Goal: Check status: Check status

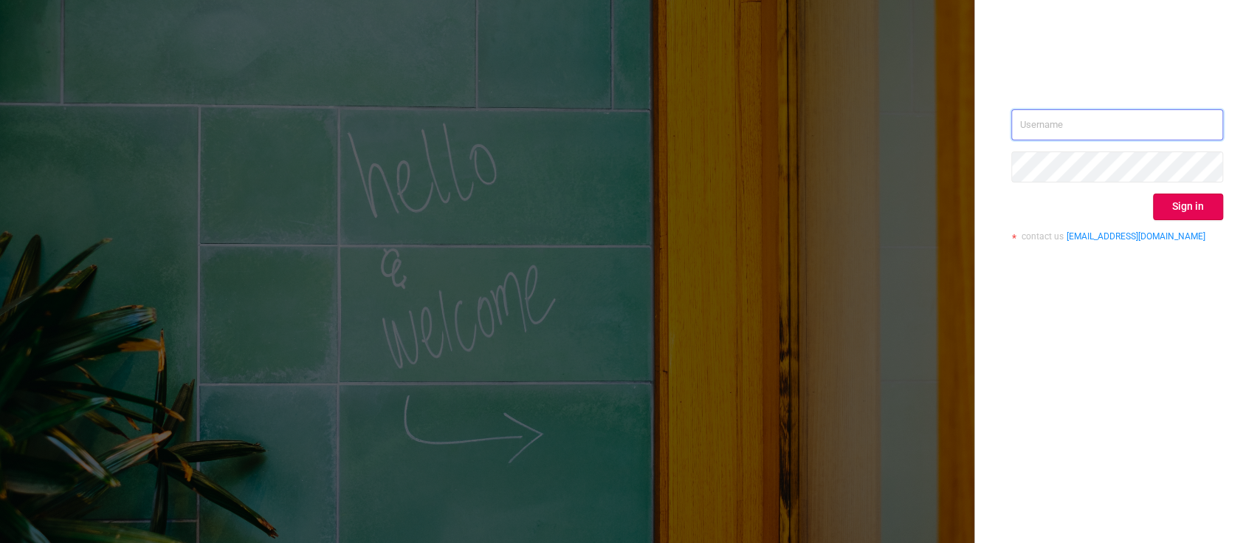
type input "[PERSON_NAME][EMAIL_ADDRESS][DOMAIN_NAME]"
drag, startPoint x: 1173, startPoint y: 227, endPoint x: 1180, endPoint y: 205, distance: 22.7
click at [1180, 205] on div "[PERSON_NAME][EMAIL_ADDRESS][DOMAIN_NAME] Sign in contact us [EMAIL_ADDRESS][DO…" at bounding box center [1118, 180] width 212 height 143
click at [1180, 205] on button "Sign in" at bounding box center [1188, 206] width 70 height 27
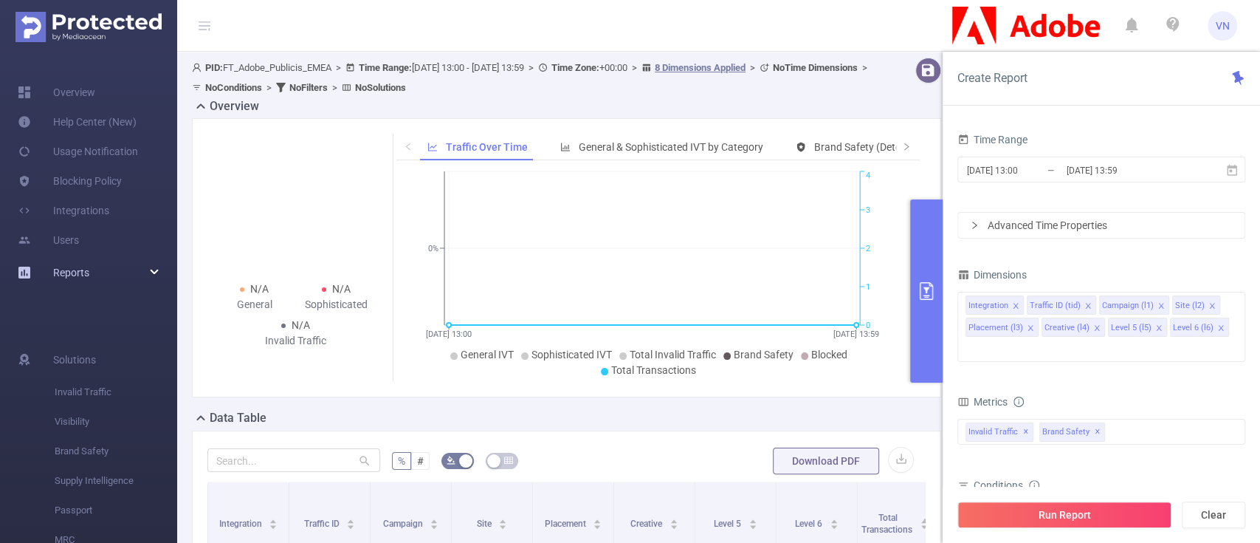
click at [158, 259] on div "Reports" at bounding box center [88, 273] width 177 height 30
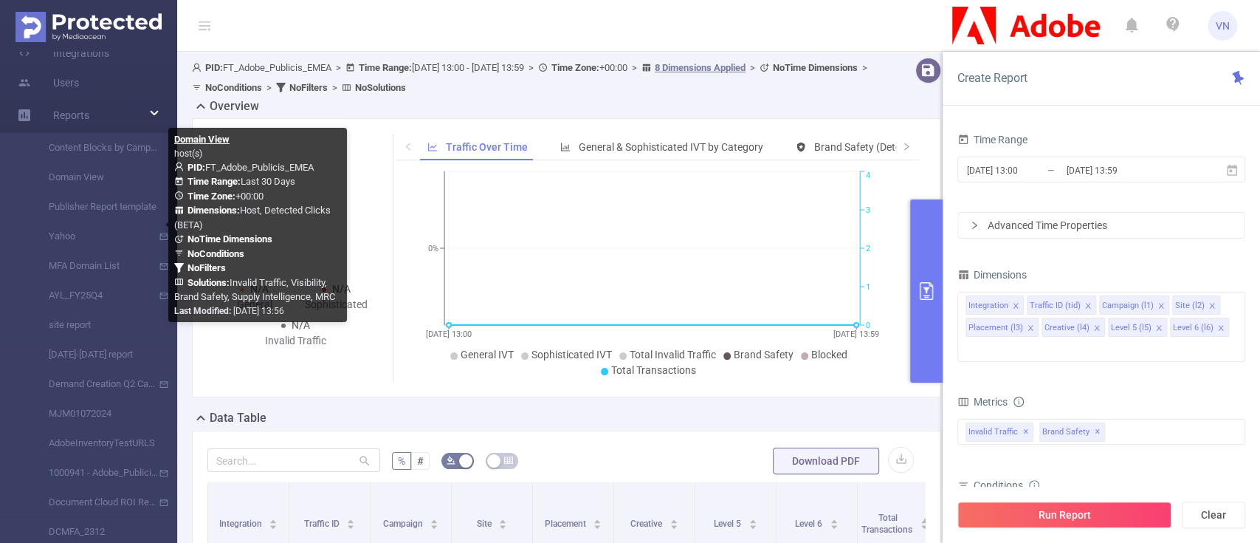
drag, startPoint x: 174, startPoint y: 187, endPoint x: 175, endPoint y: 236, distance: 49.5
click at [175, 236] on body "VN Overview Help Center (New) Usage Notification Blocking Policy Integrations U…" at bounding box center [630, 271] width 1260 height 543
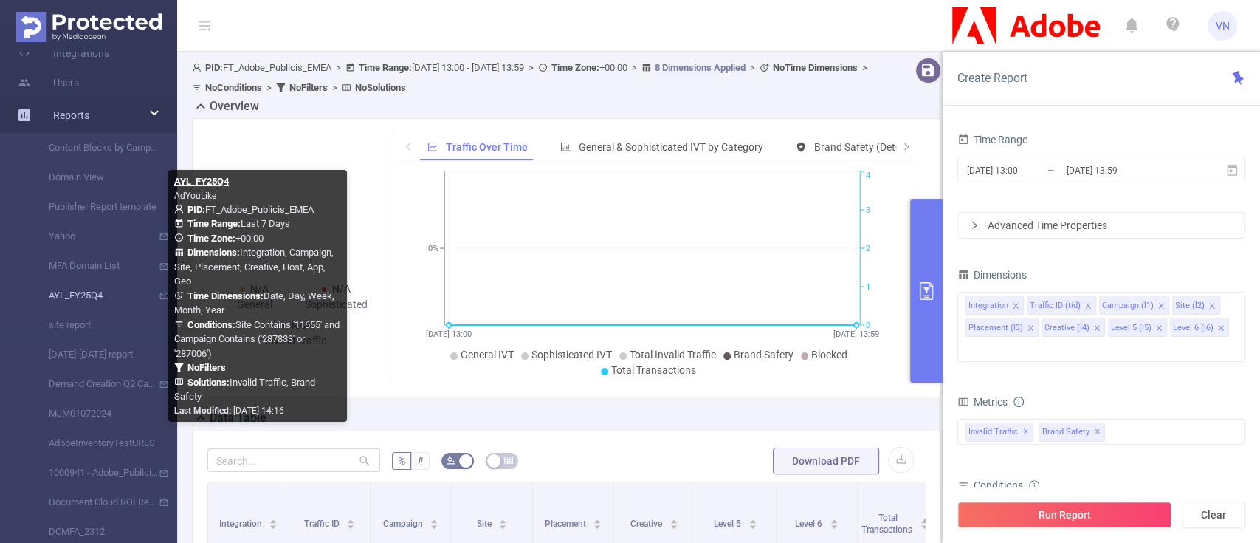
click at [64, 298] on link "AYL_FY25Q4" at bounding box center [95, 296] width 130 height 30
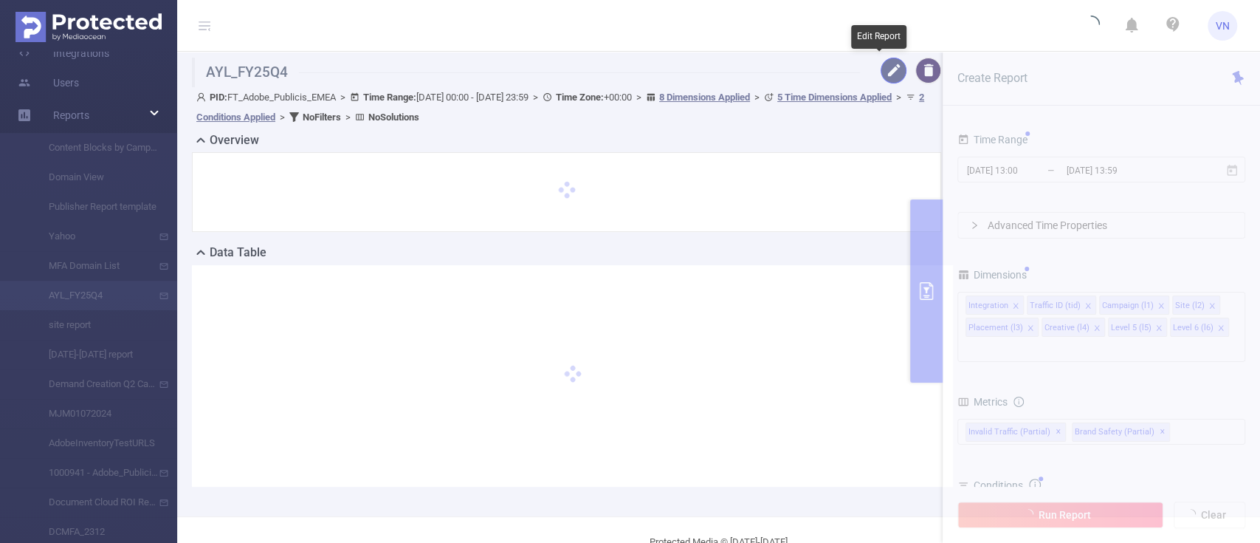
click at [881, 65] on button "button" at bounding box center [894, 71] width 26 height 26
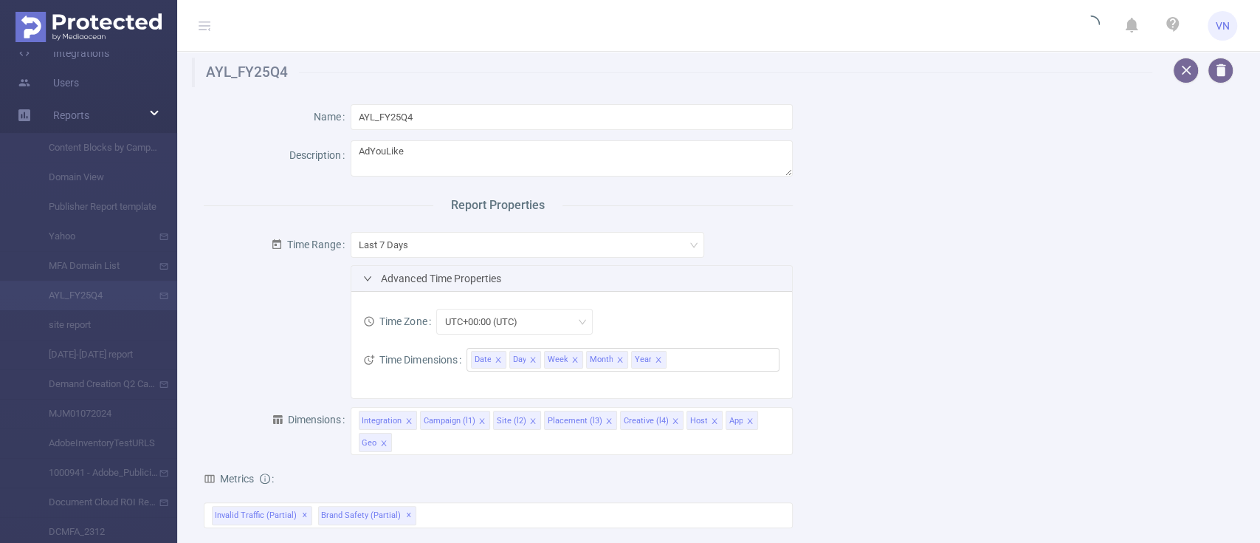
click at [455, 275] on div "Advanced Time Properties" at bounding box center [571, 278] width 440 height 25
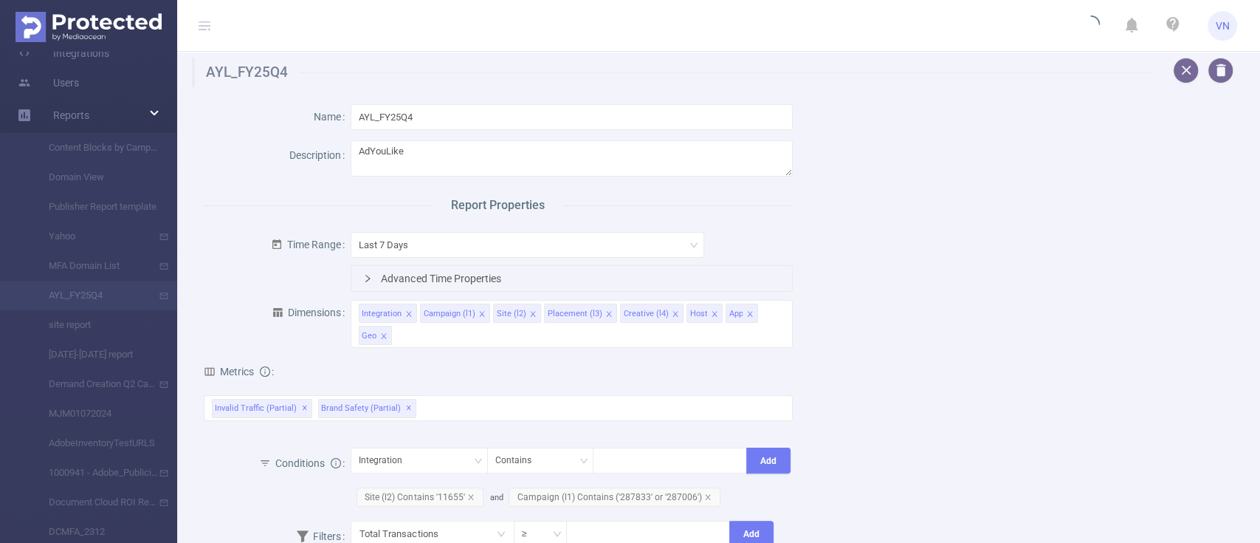
click at [455, 275] on div "Advanced Time Properties" at bounding box center [571, 278] width 440 height 25
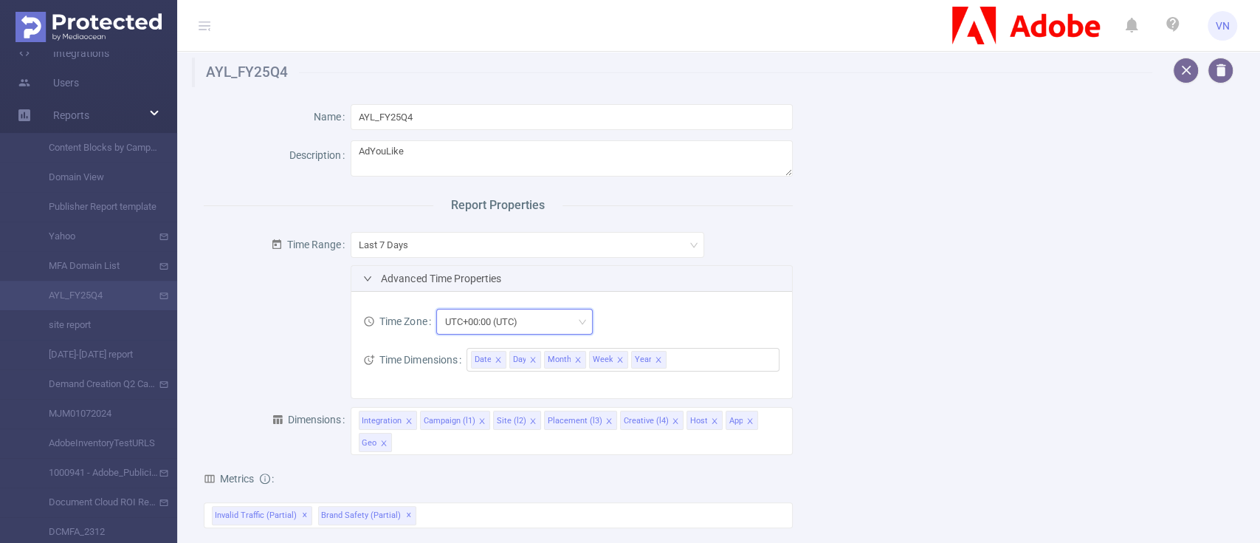
click at [519, 318] on div "UTC+00:00 (UTC)" at bounding box center [486, 321] width 83 height 24
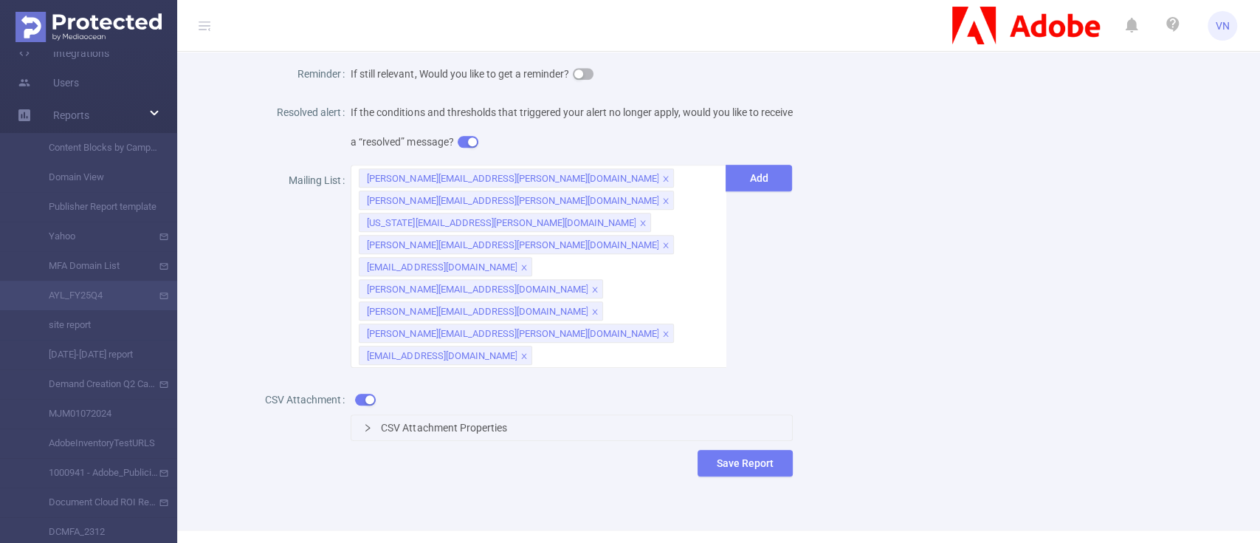
scroll to position [787, 0]
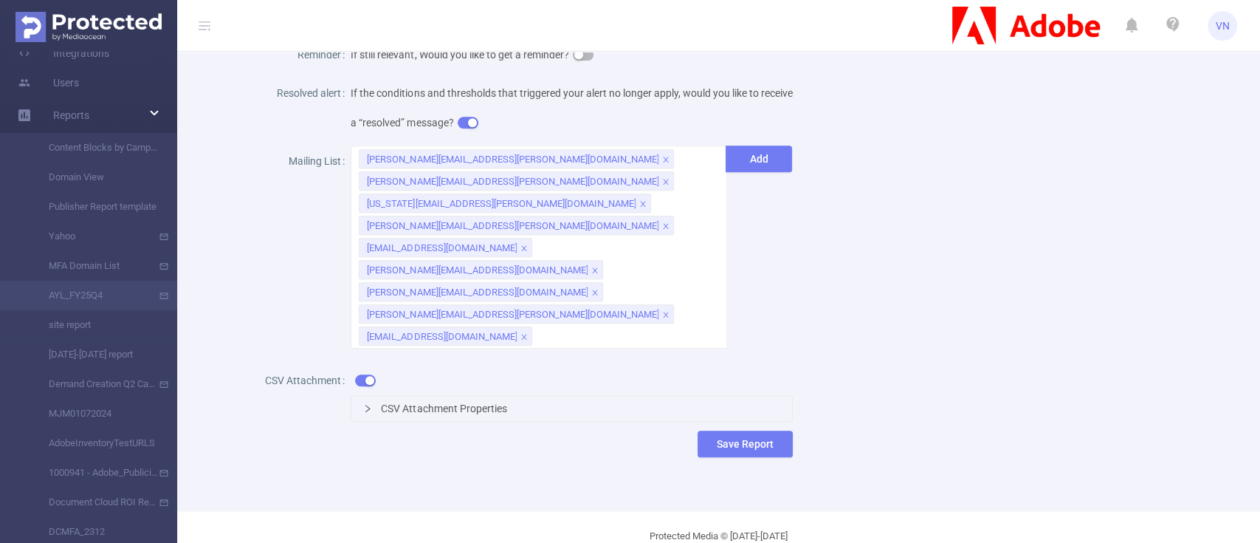
click at [555, 396] on div "CSV Attachment Properties" at bounding box center [571, 408] width 440 height 25
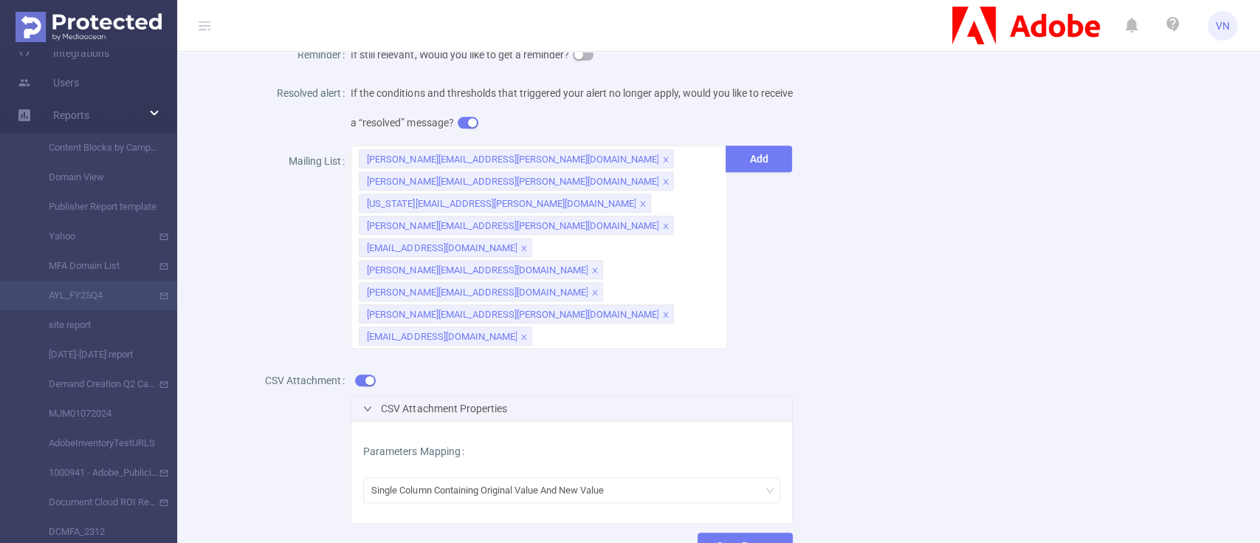
scroll to position [889, 0]
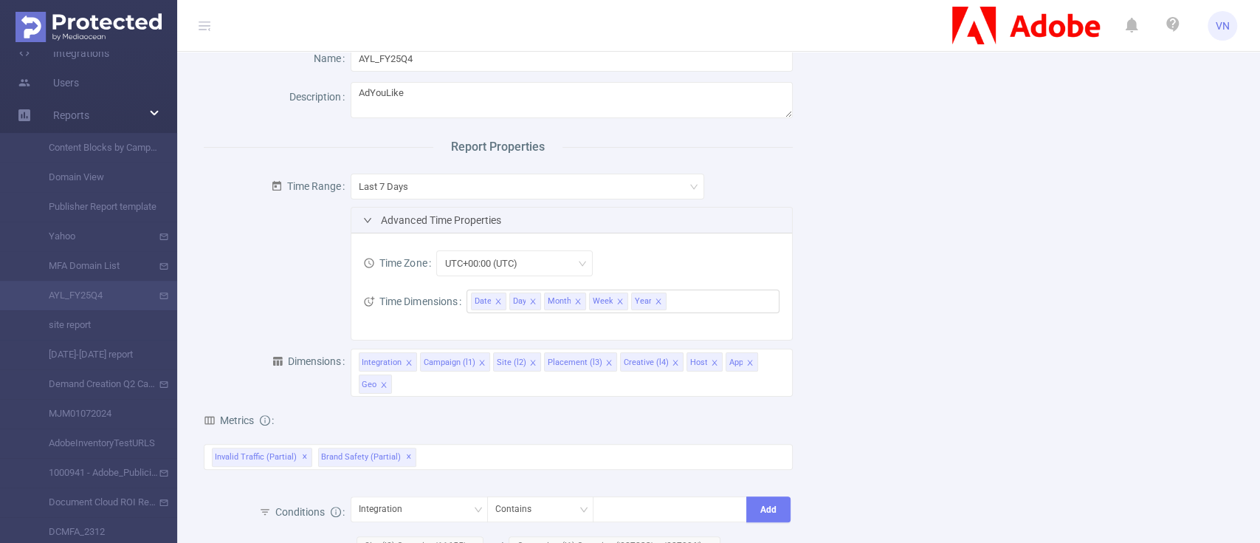
scroll to position [0, 0]
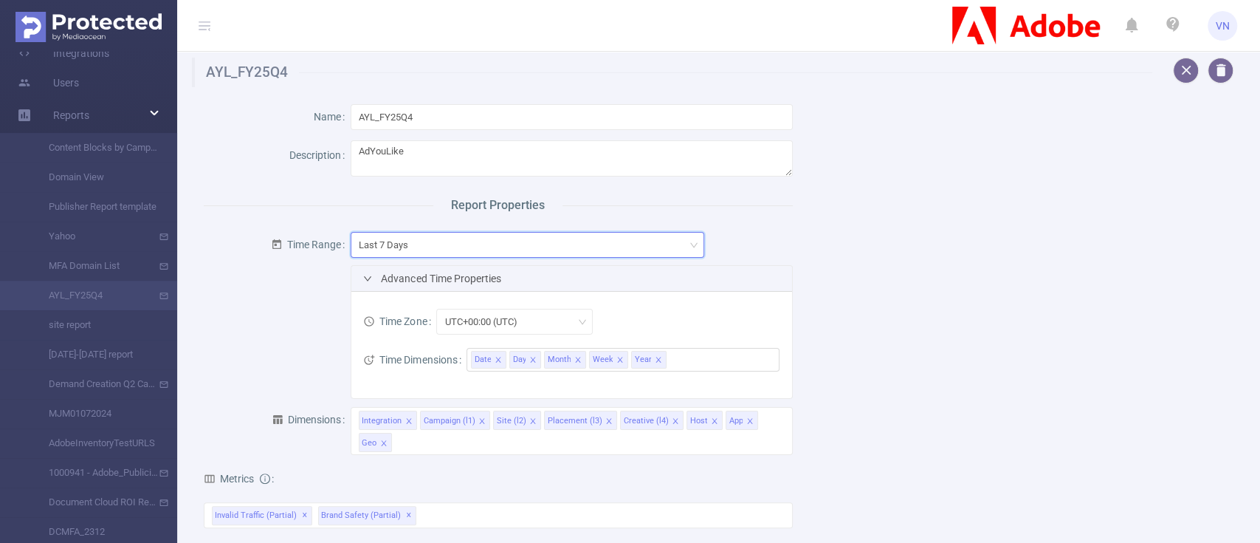
click at [650, 243] on div "Last 7 Days" at bounding box center [527, 245] width 337 height 24
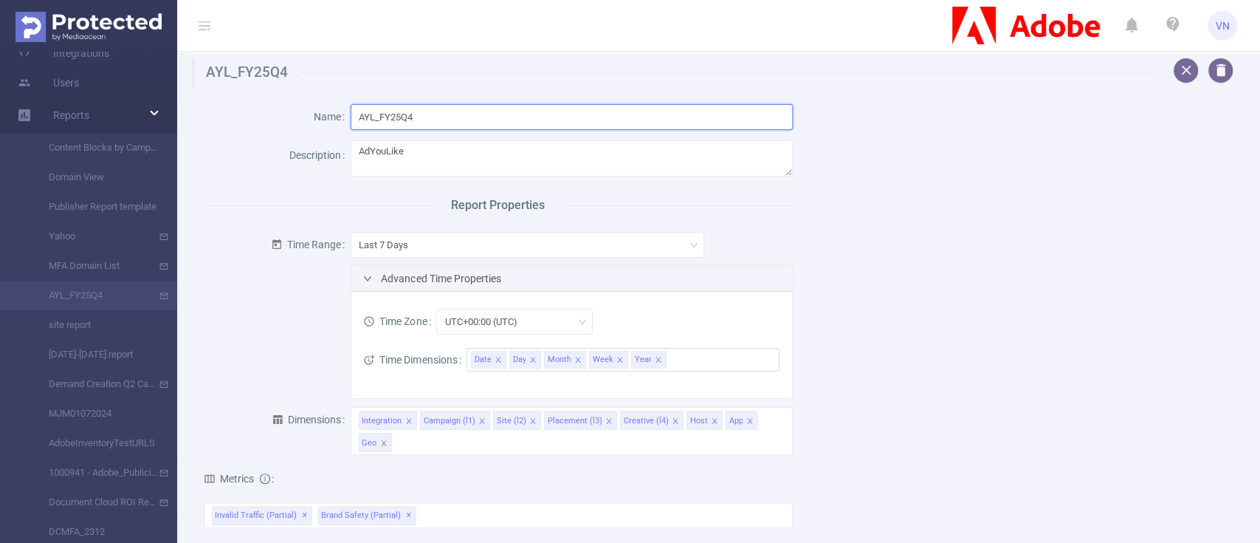
click at [573, 105] on input "AYL_FY25Q4" at bounding box center [572, 117] width 442 height 26
click at [496, 68] on h1 "AYL_FY25Q4" at bounding box center [672, 73] width 961 height 30
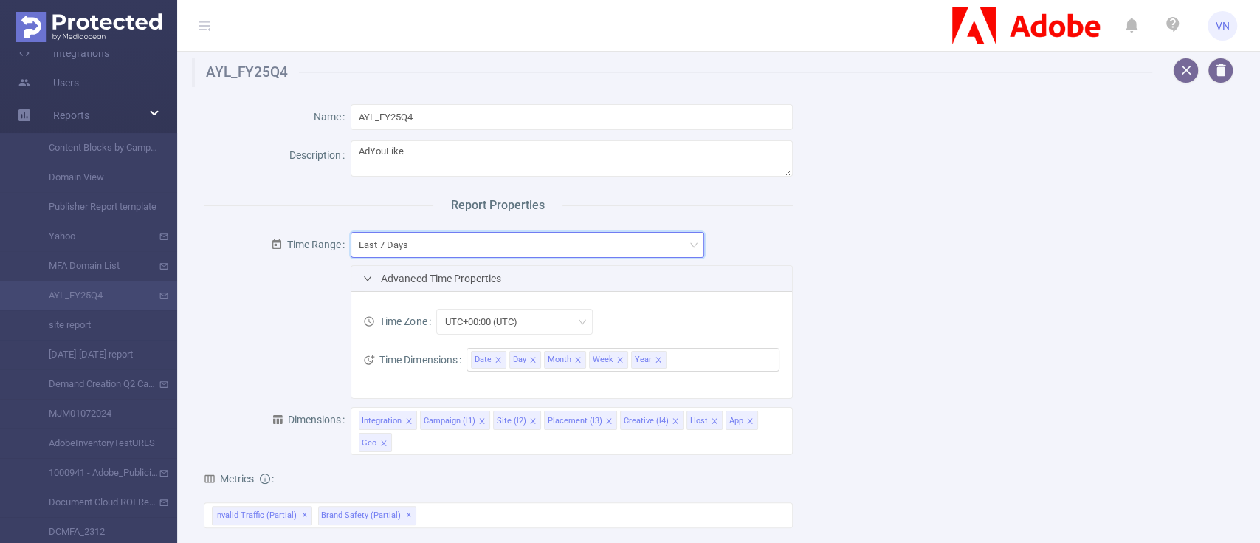
click at [615, 249] on div "Last 7 Days" at bounding box center [527, 245] width 337 height 24
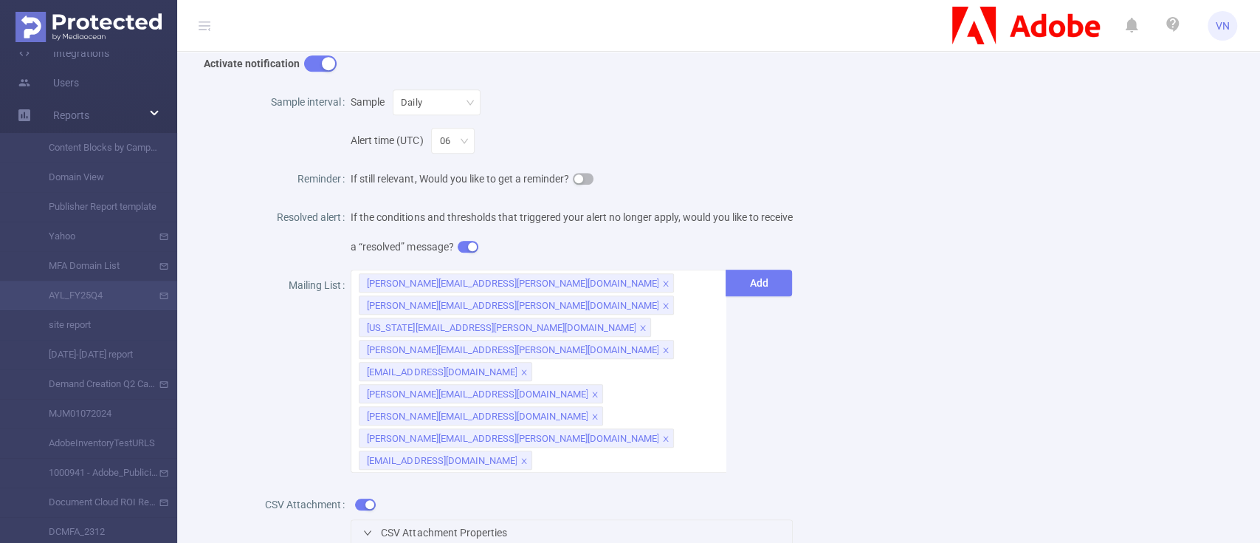
scroll to position [662, 0]
click at [428, 116] on div "Daily" at bounding box center [416, 104] width 31 height 24
click at [588, 118] on div "Sample Daily" at bounding box center [572, 104] width 442 height 30
click at [571, 186] on span "If still relevant, Would you like to get a reminder?" at bounding box center [472, 180] width 243 height 12
click at [586, 186] on button "button" at bounding box center [583, 180] width 21 height 12
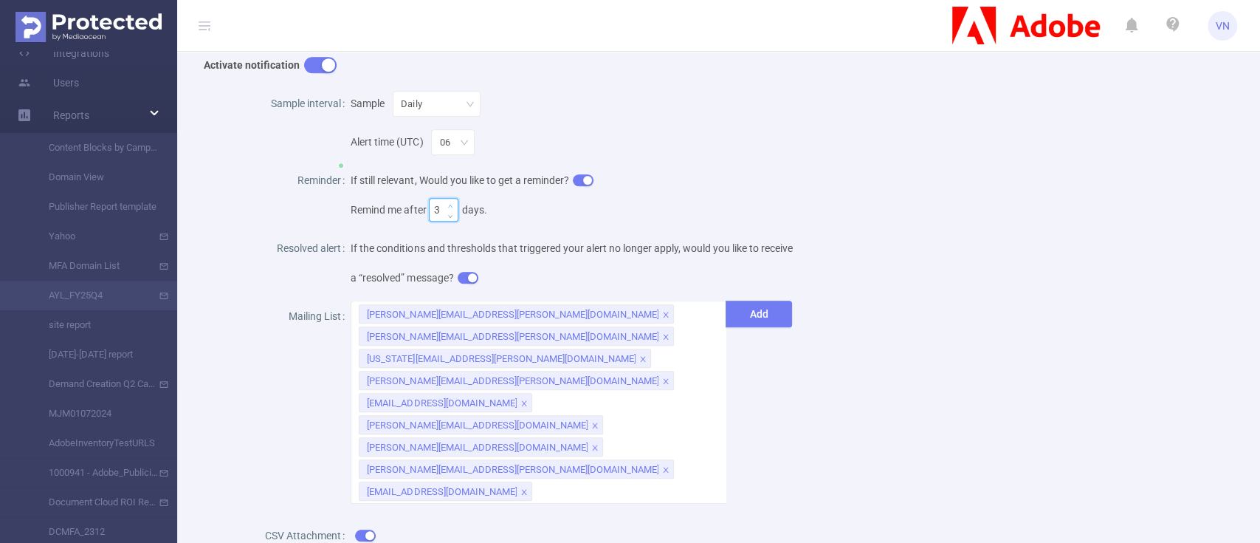
click at [449, 212] on span "Increase Value" at bounding box center [450, 205] width 16 height 13
click at [449, 221] on span "Decrease Value" at bounding box center [450, 213] width 16 height 13
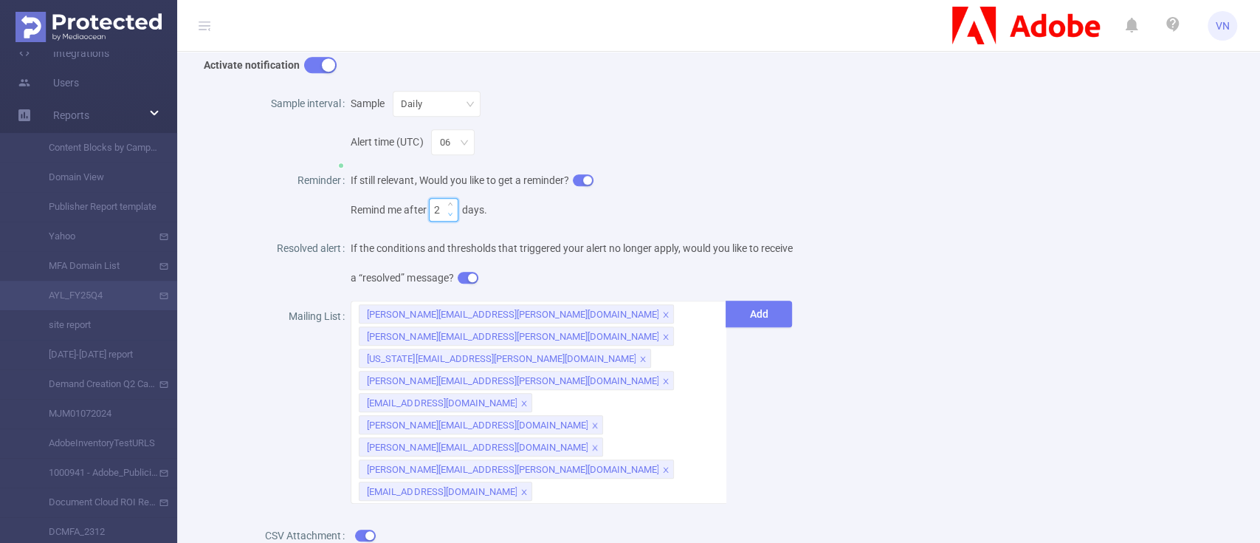
click at [449, 221] on span "Decrease Value" at bounding box center [450, 213] width 16 height 13
type input "1"
click at [449, 221] on span "Decrease Value" at bounding box center [450, 213] width 16 height 13
click at [580, 224] on div "Remind me after 1 days." at bounding box center [572, 210] width 442 height 30
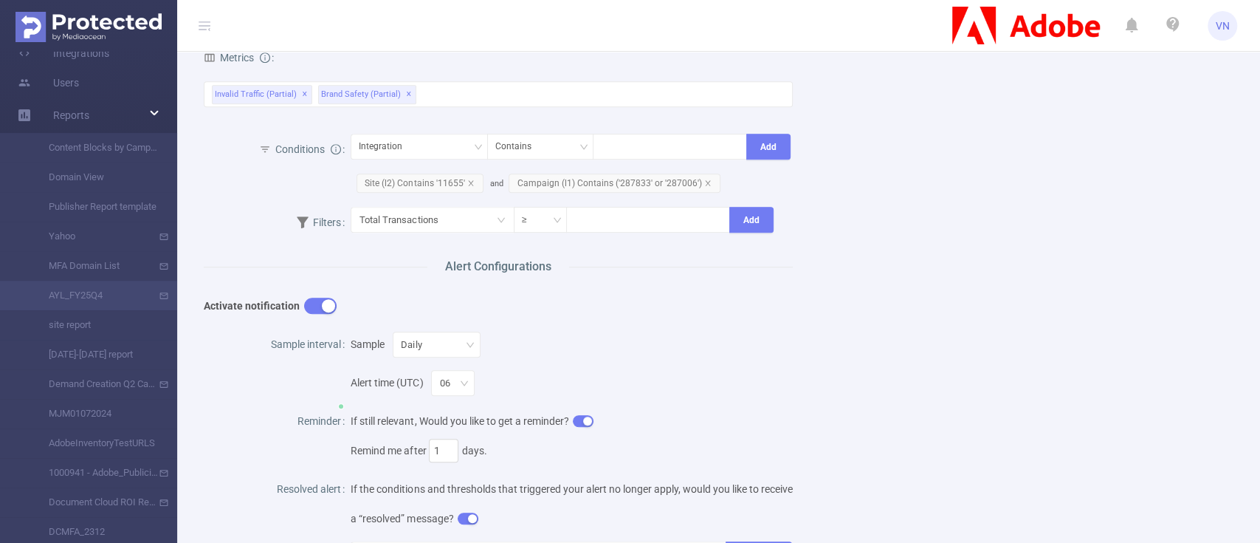
scroll to position [436, 0]
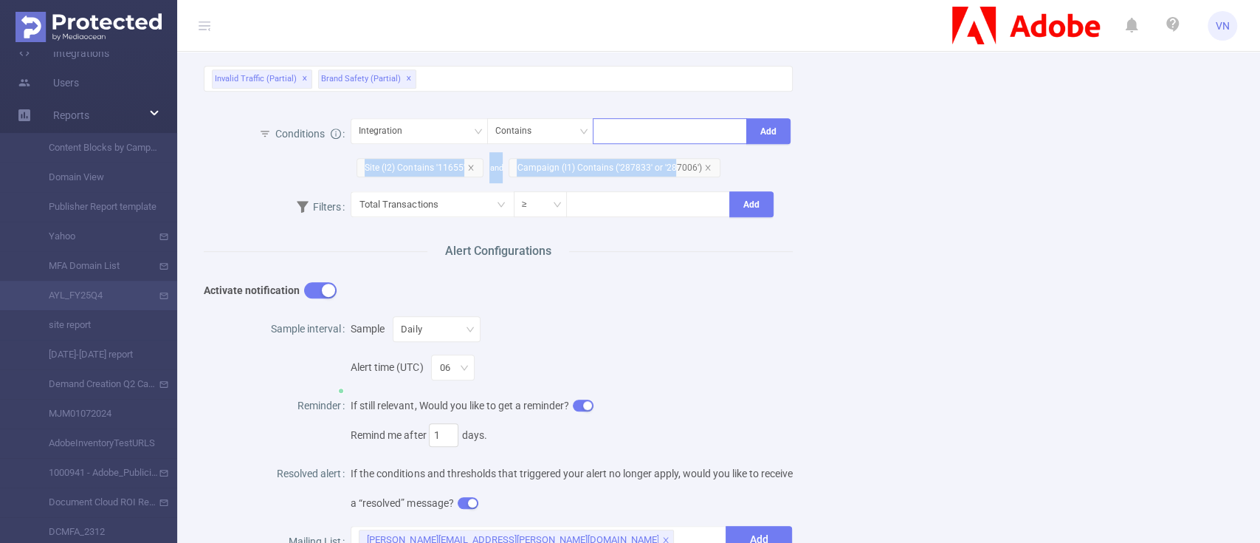
drag, startPoint x: 670, startPoint y: 204, endPoint x: 720, endPoint y: 159, distance: 67.0
click at [720, 159] on div "Integration Contains Add Site (l2) Contains '11655' and Campaign (l1) Contains …" at bounding box center [572, 151] width 442 height 64
